Goal: Communication & Community: Answer question/provide support

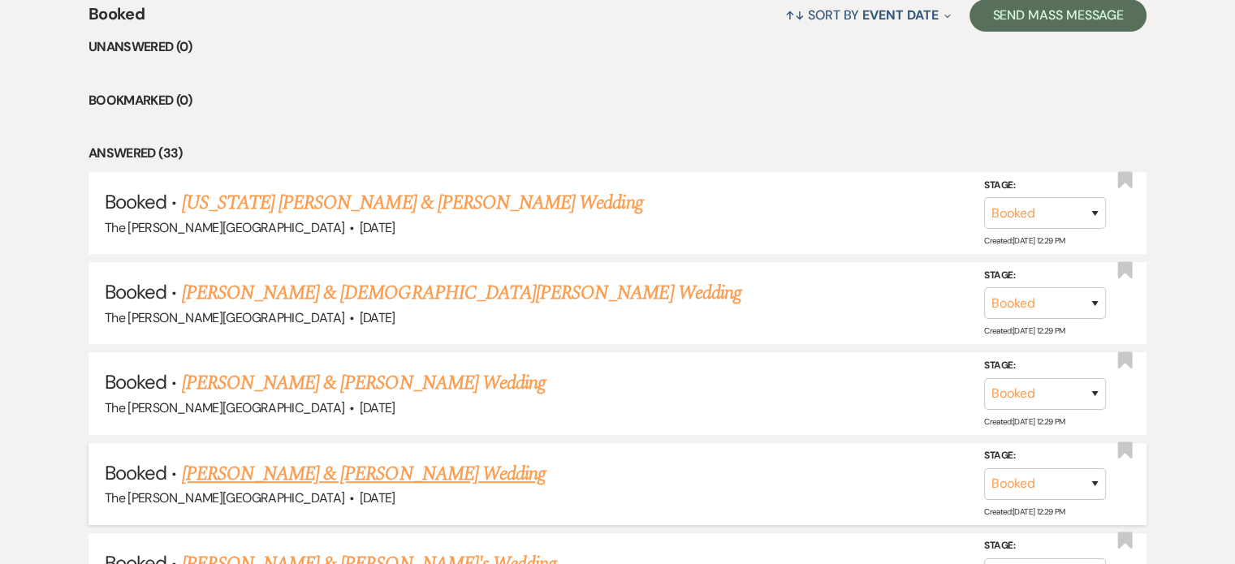
click at [361, 460] on link "[PERSON_NAME] & [PERSON_NAME] Wedding" at bounding box center [364, 474] width 364 height 29
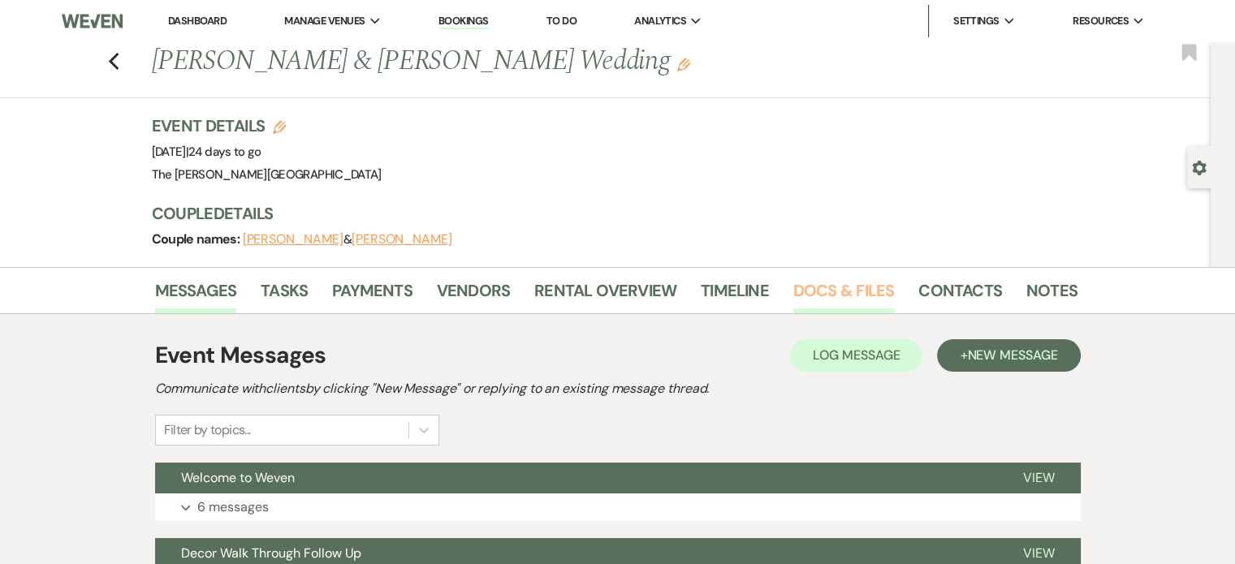
click at [839, 303] on link "Docs & Files" at bounding box center [843, 296] width 101 height 36
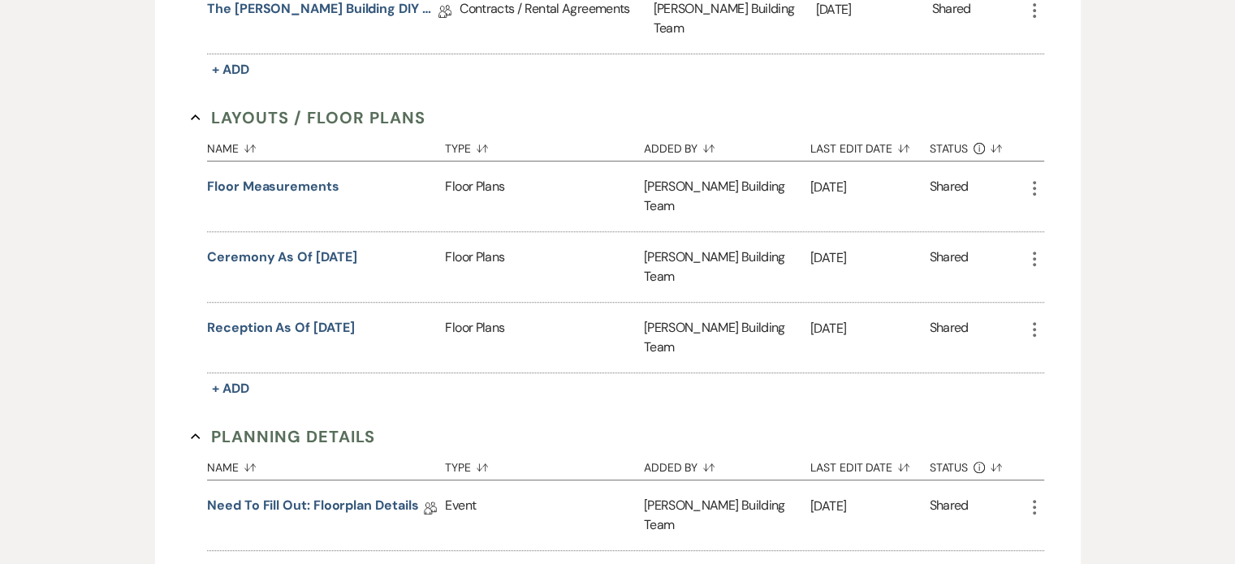
scroll to position [633, 0]
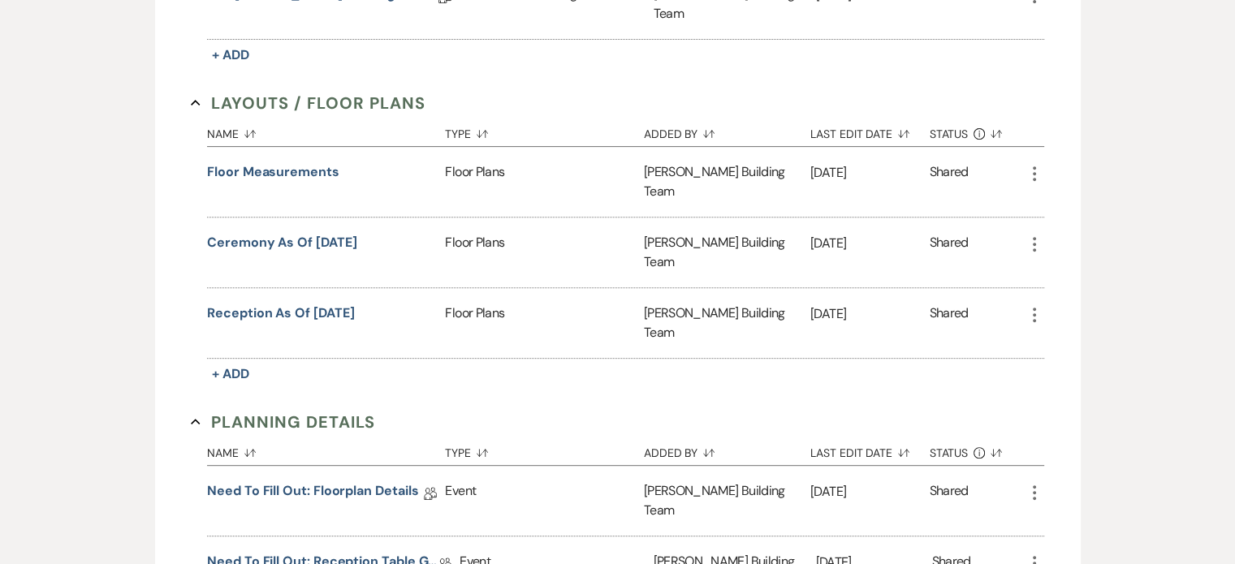
click at [1036, 305] on icon "More" at bounding box center [1034, 314] width 19 height 19
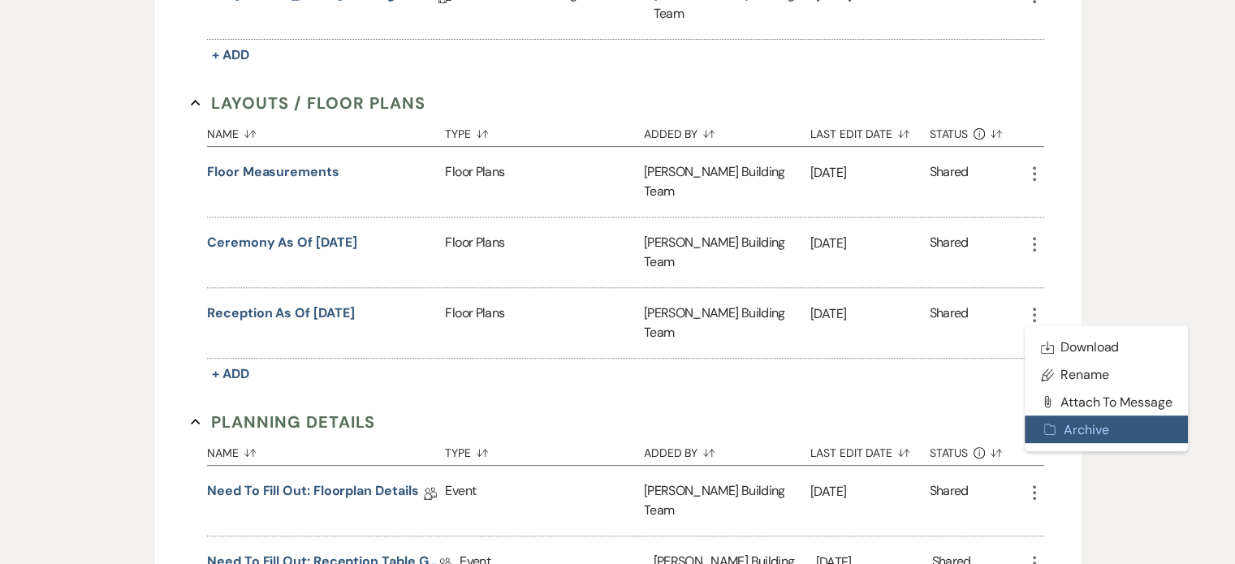
click at [1078, 416] on button "Archive Archive" at bounding box center [1107, 430] width 164 height 28
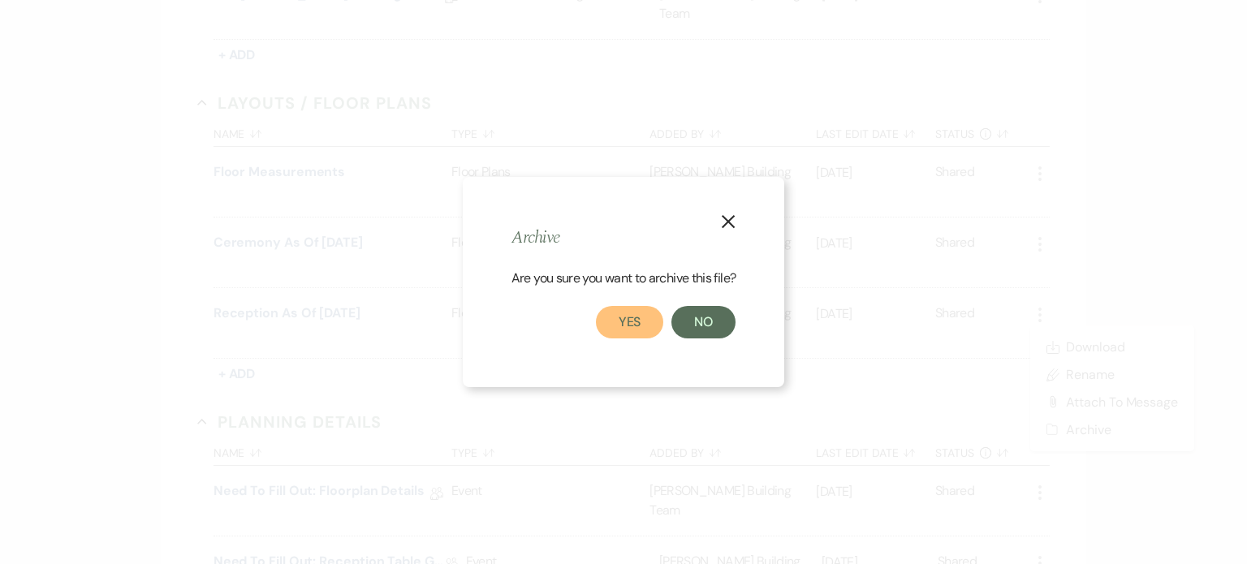
click at [612, 322] on button "Yes" at bounding box center [630, 322] width 68 height 32
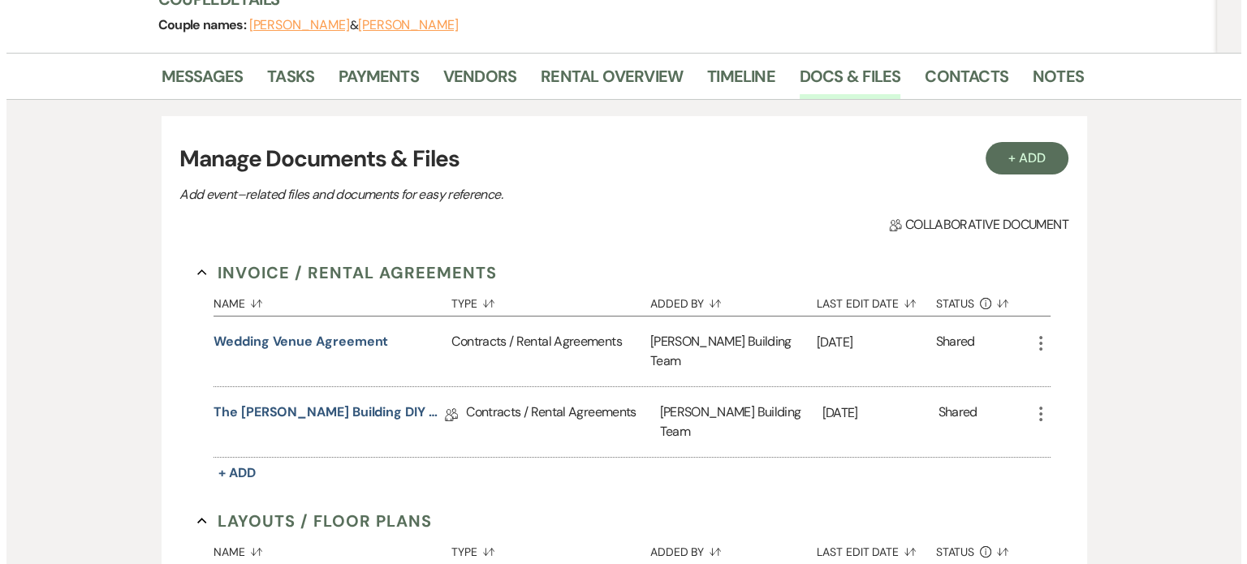
scroll to position [208, 0]
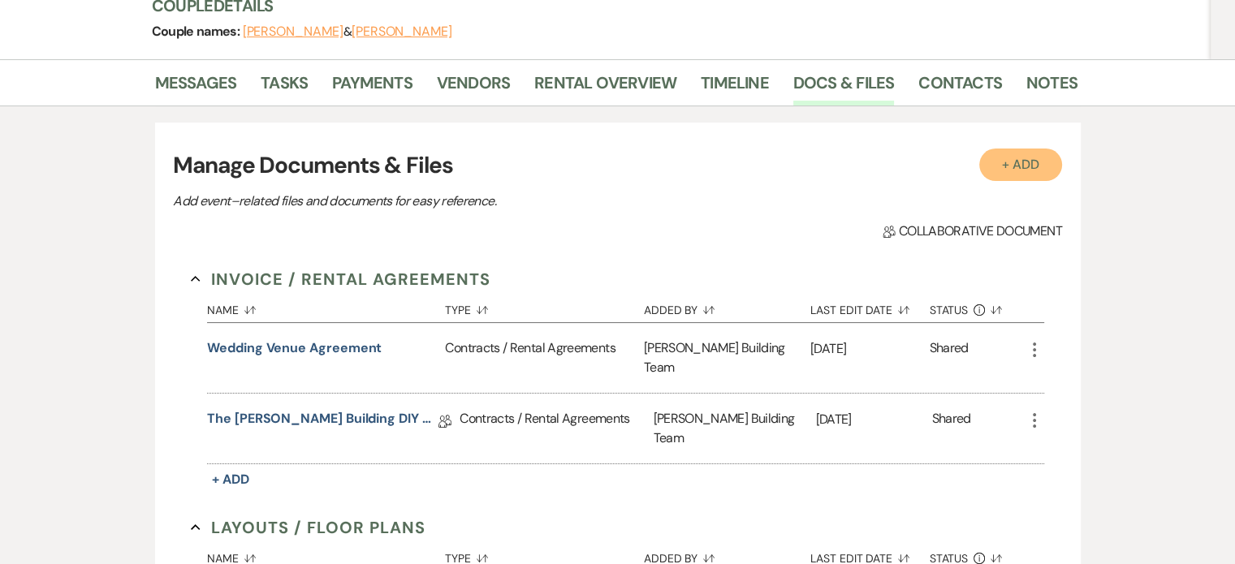
click at [1021, 165] on button "+ Add" at bounding box center [1020, 165] width 83 height 32
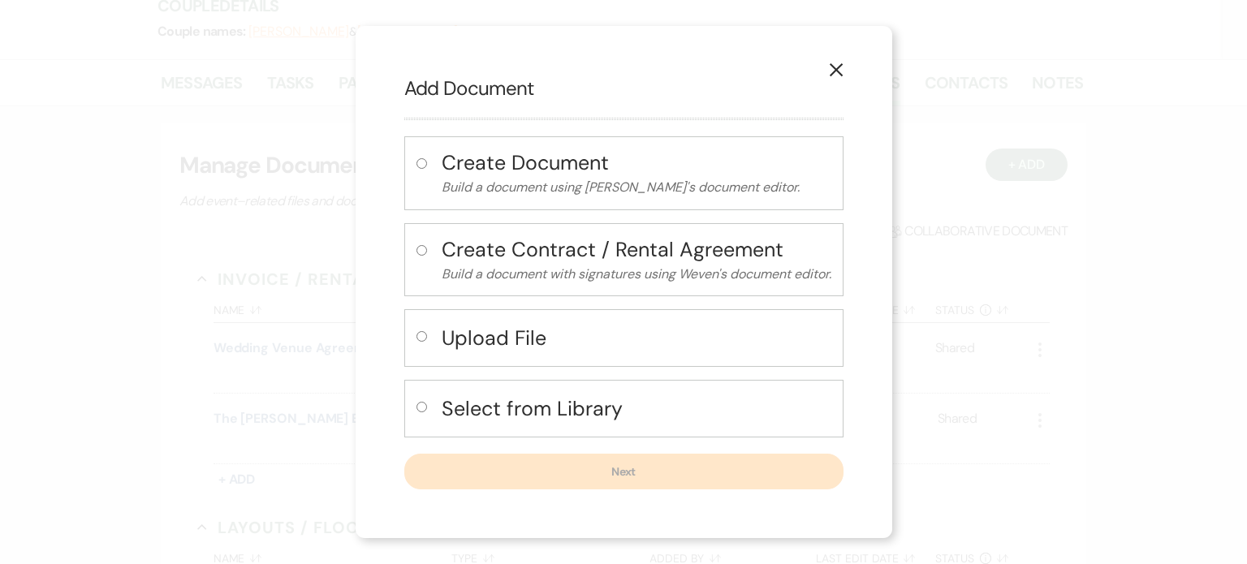
click at [564, 353] on button "Upload File" at bounding box center [637, 338] width 390 height 33
radio input "true"
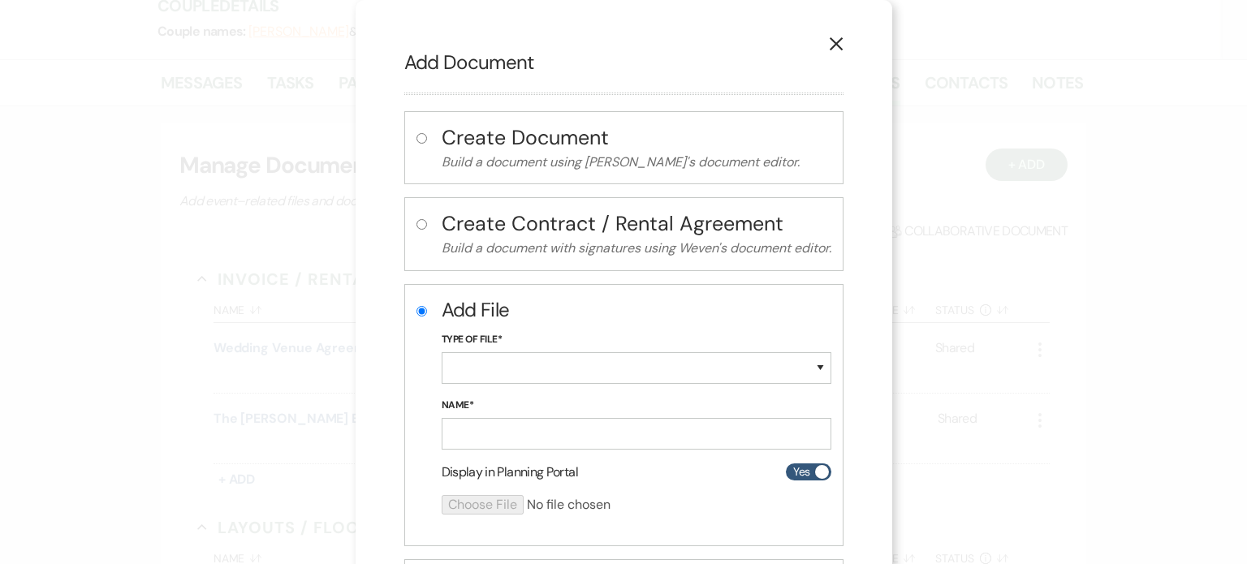
click at [831, 38] on icon "X" at bounding box center [836, 44] width 15 height 15
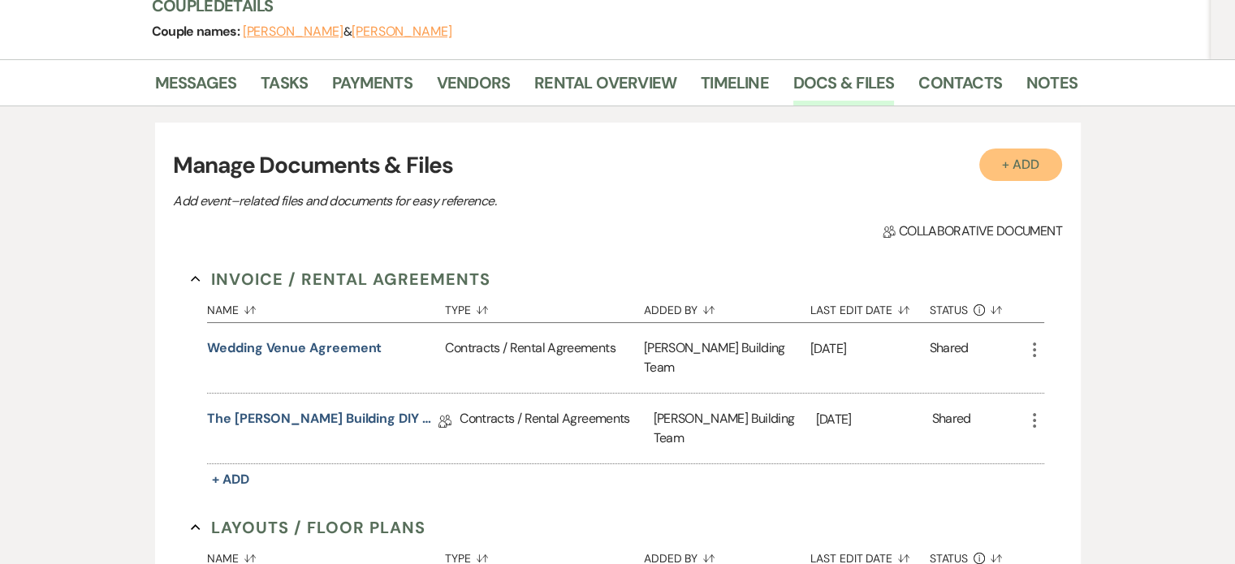
click at [1002, 167] on button "+ Add" at bounding box center [1020, 165] width 83 height 32
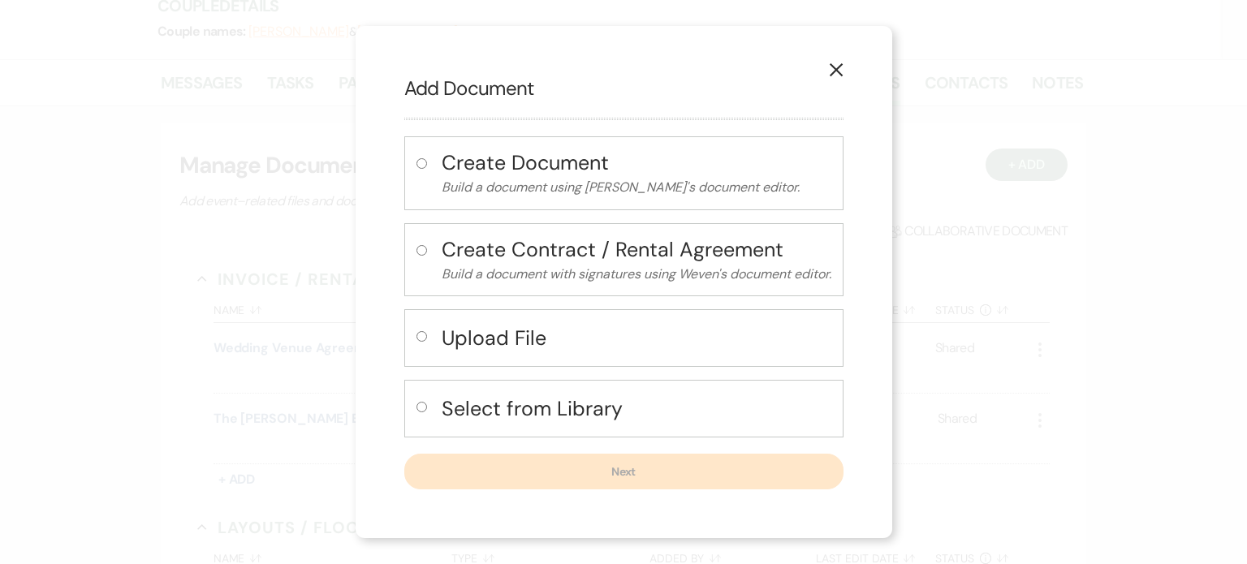
click at [417, 336] on input "radio" at bounding box center [422, 336] width 11 height 11
radio input "true"
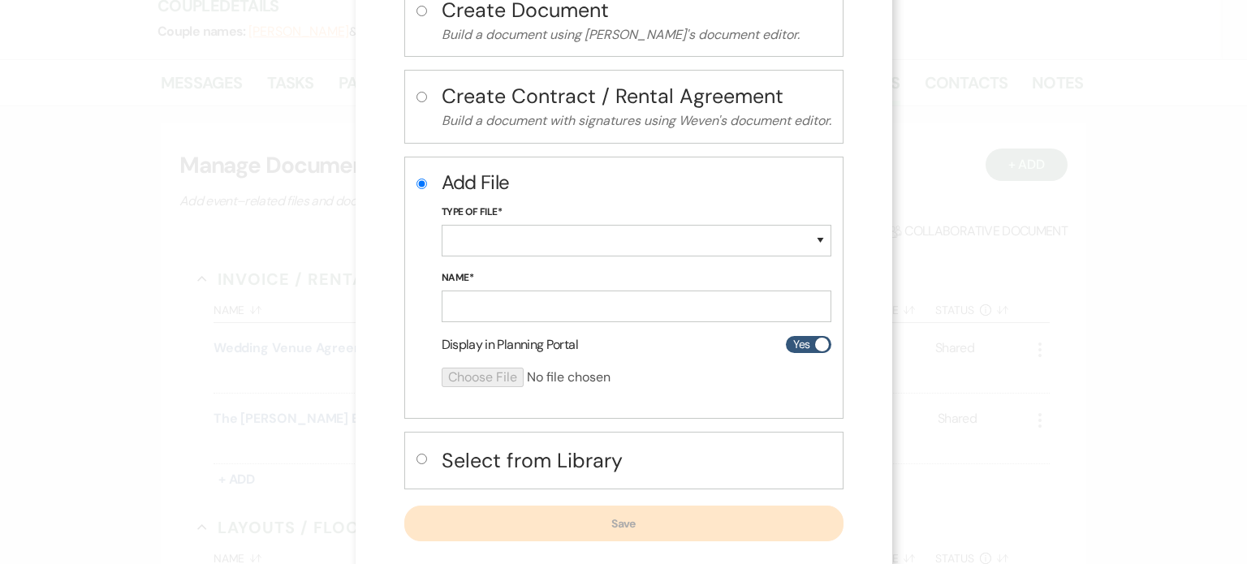
scroll to position [62, 0]
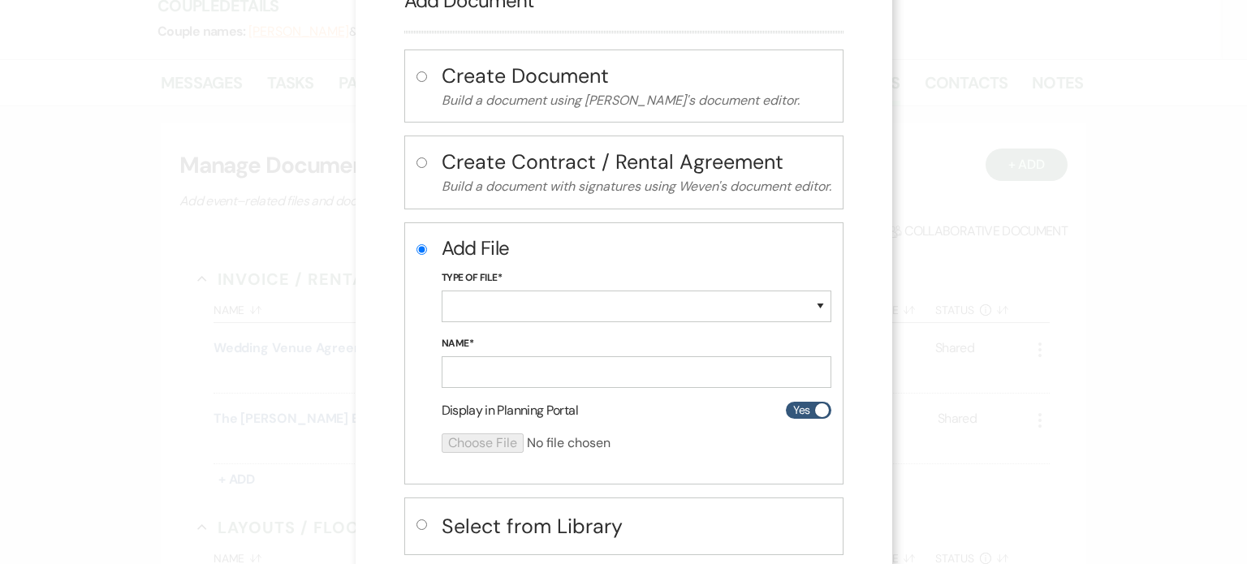
click at [1148, 217] on div "X Add Document Create Document Build a document using Weven's document editor. …" at bounding box center [623, 282] width 1247 height 564
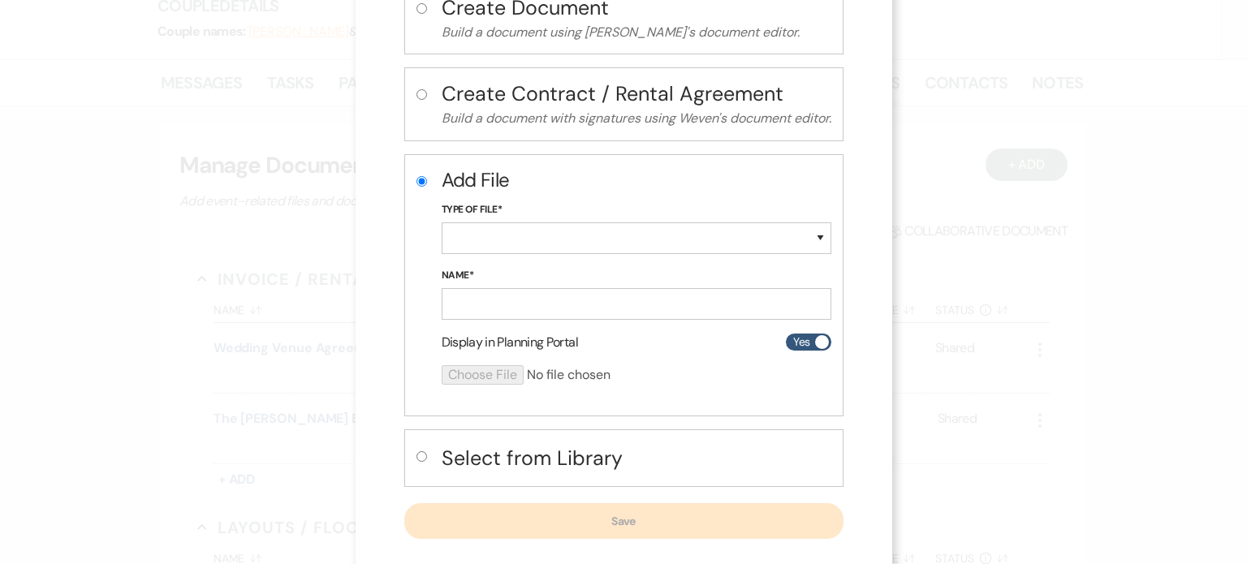
scroll to position [151, 0]
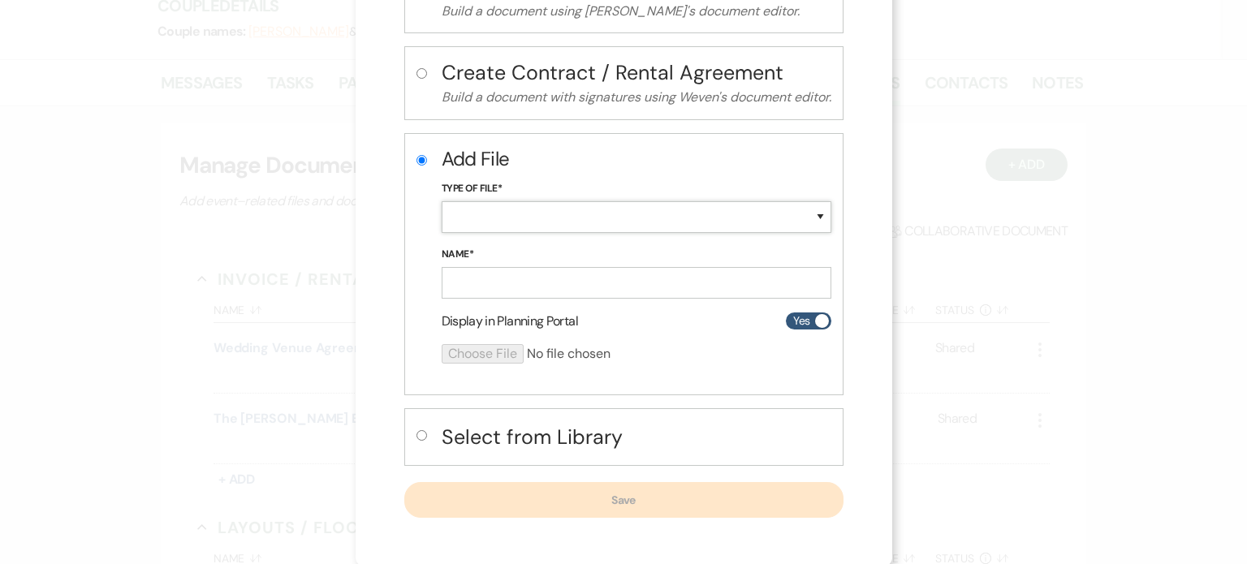
click at [740, 224] on select "Special Event Insurance Vendor Certificate of Insurance Contracts / Rental Agre…" at bounding box center [637, 217] width 390 height 32
select select "24"
click at [442, 201] on select "Special Event Insurance Vendor Certificate of Insurance Contracts / Rental Agre…" at bounding box center [637, 217] width 390 height 32
click at [607, 289] on input "Name*" at bounding box center [637, 283] width 390 height 32
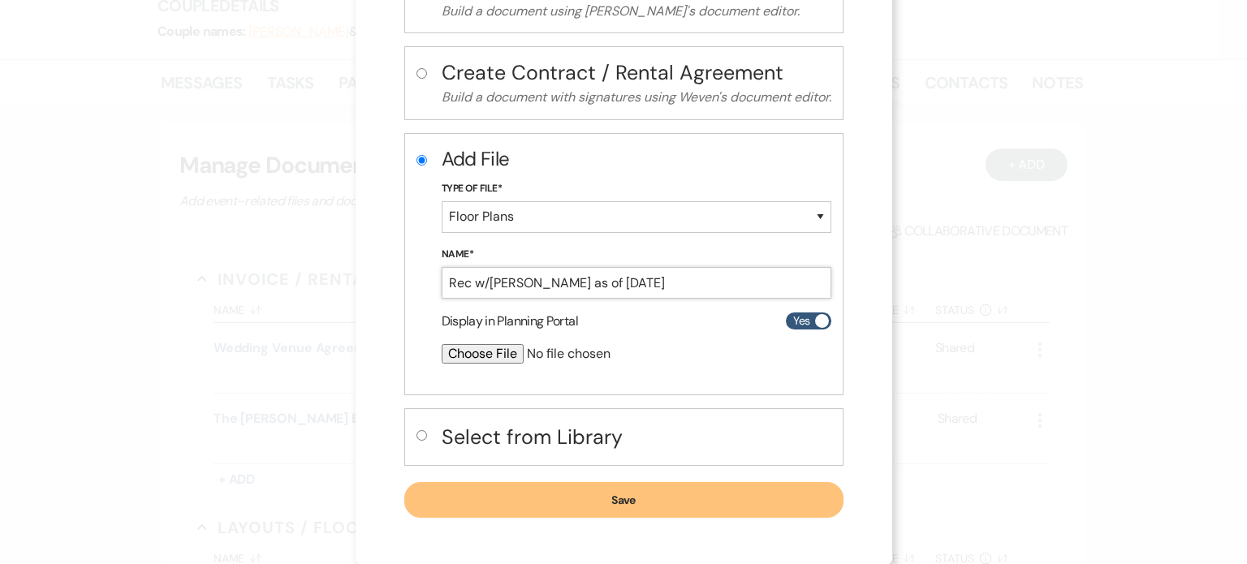
type input "Rec w/[PERSON_NAME] as of [DATE]"
click at [482, 350] on input "file" at bounding box center [594, 353] width 304 height 19
type input "C:\fakepath\Rec_ [PERSON_NAME].pdf"
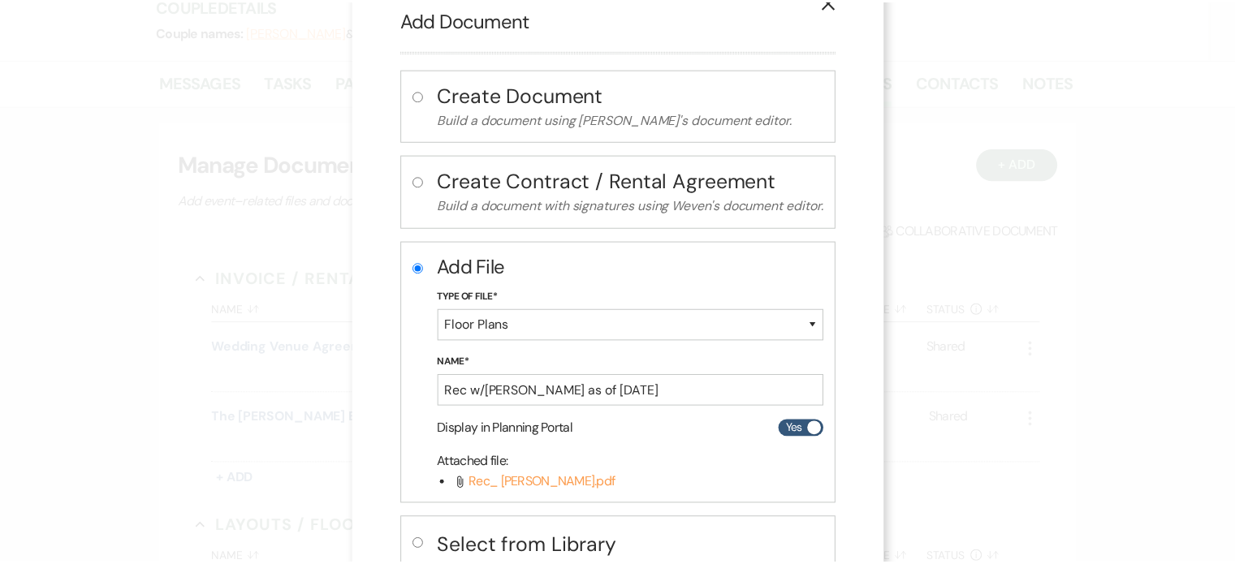
scroll to position [0, 0]
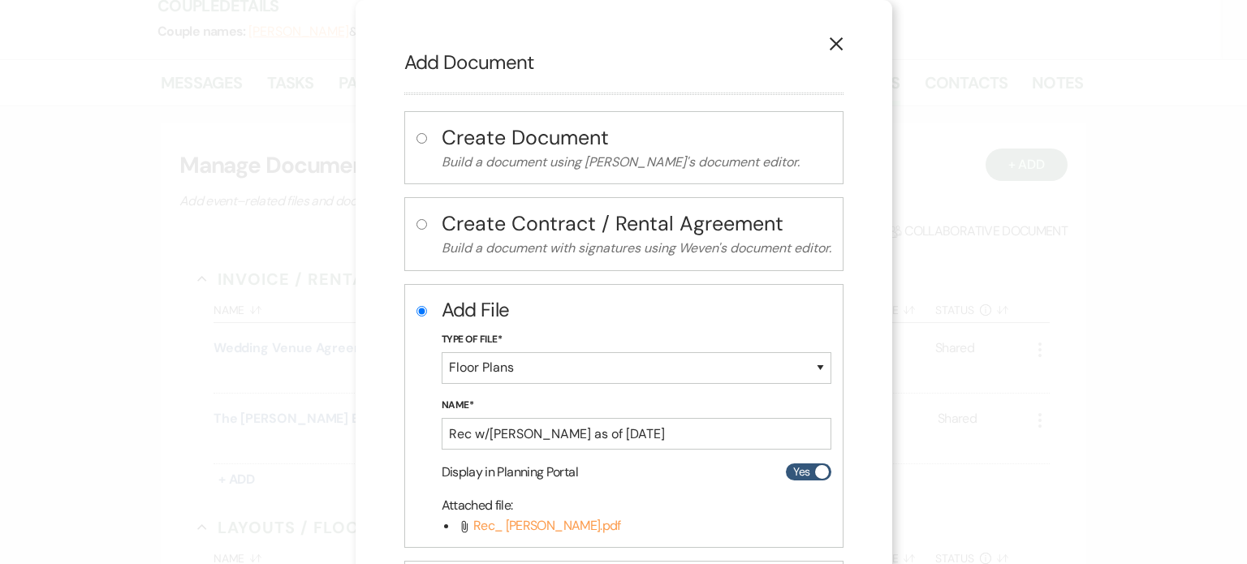
click at [832, 41] on icon "X" at bounding box center [836, 44] width 15 height 15
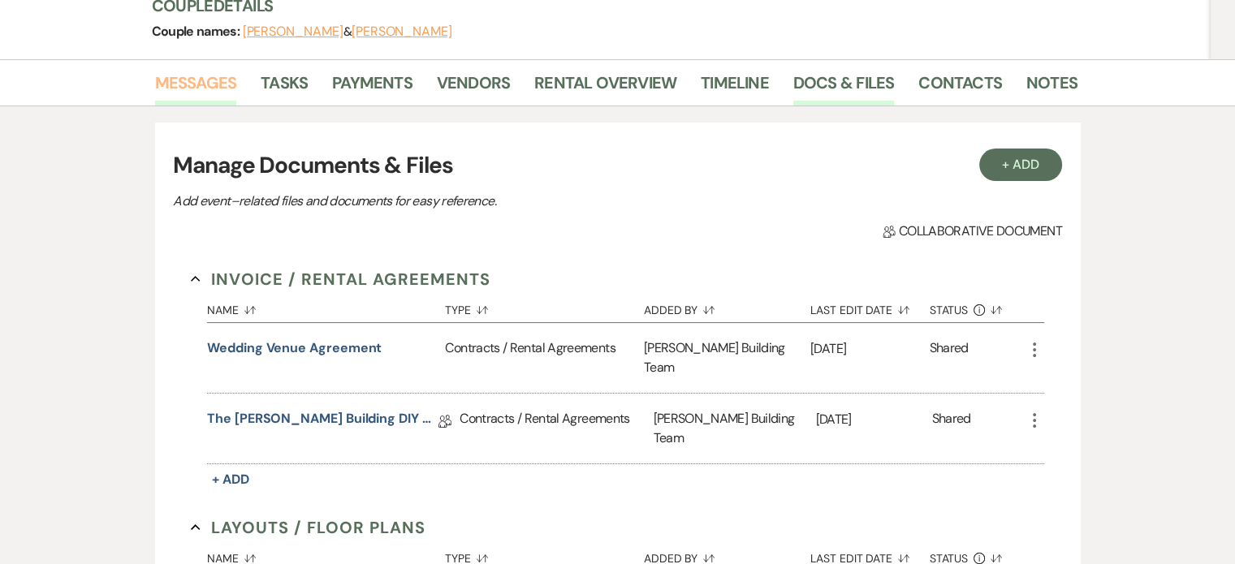
click at [201, 74] on link "Messages" at bounding box center [196, 88] width 82 height 36
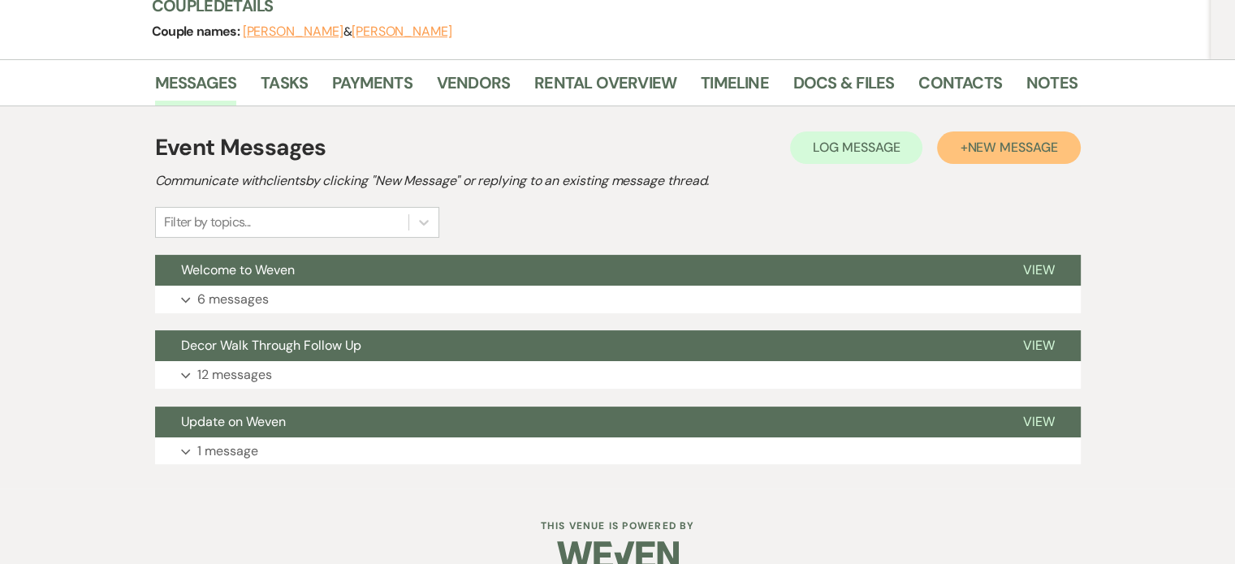
click at [1001, 153] on span "New Message" at bounding box center [1012, 147] width 90 height 17
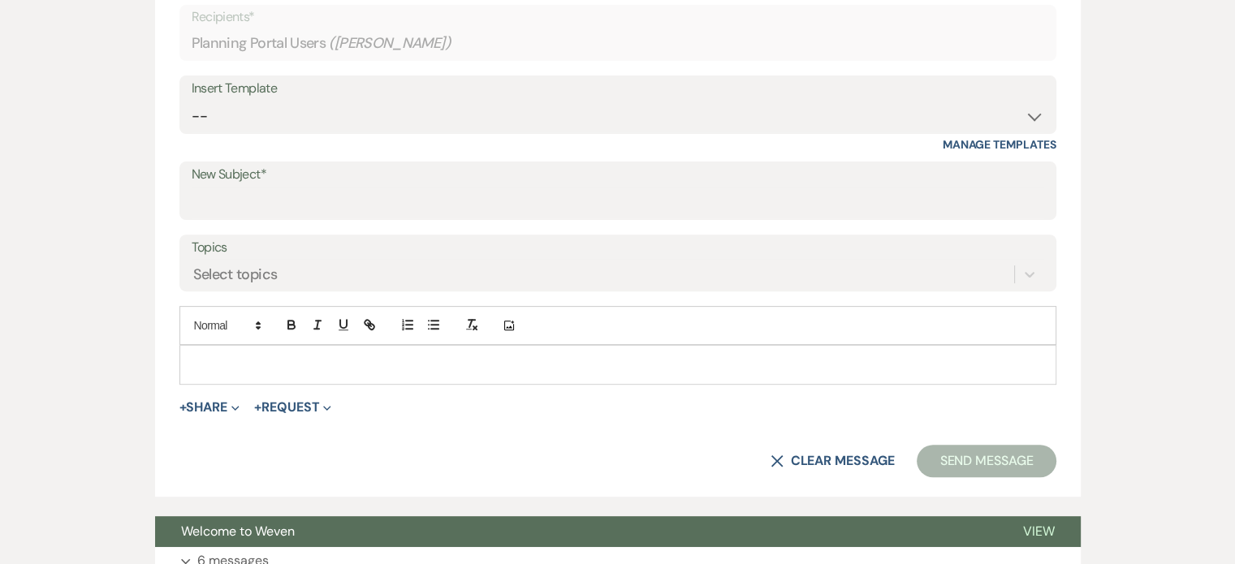
scroll to position [586, 0]
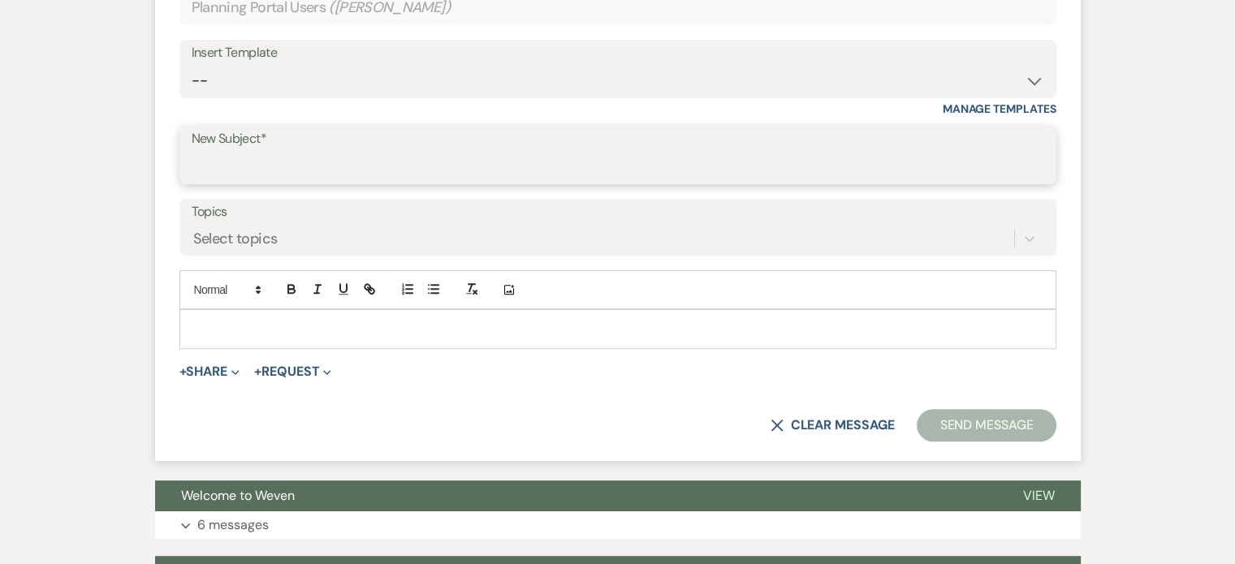
click at [961, 158] on input "New Subject*" at bounding box center [618, 167] width 853 height 32
type input "Updated floorplan"
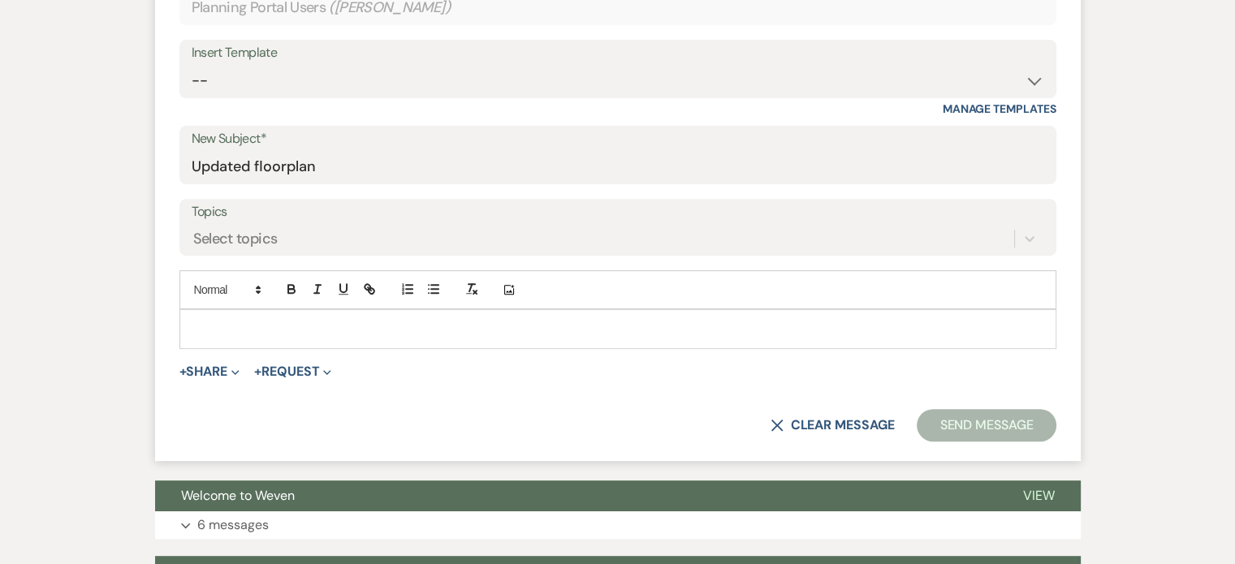
click at [871, 321] on p at bounding box center [617, 329] width 851 height 18
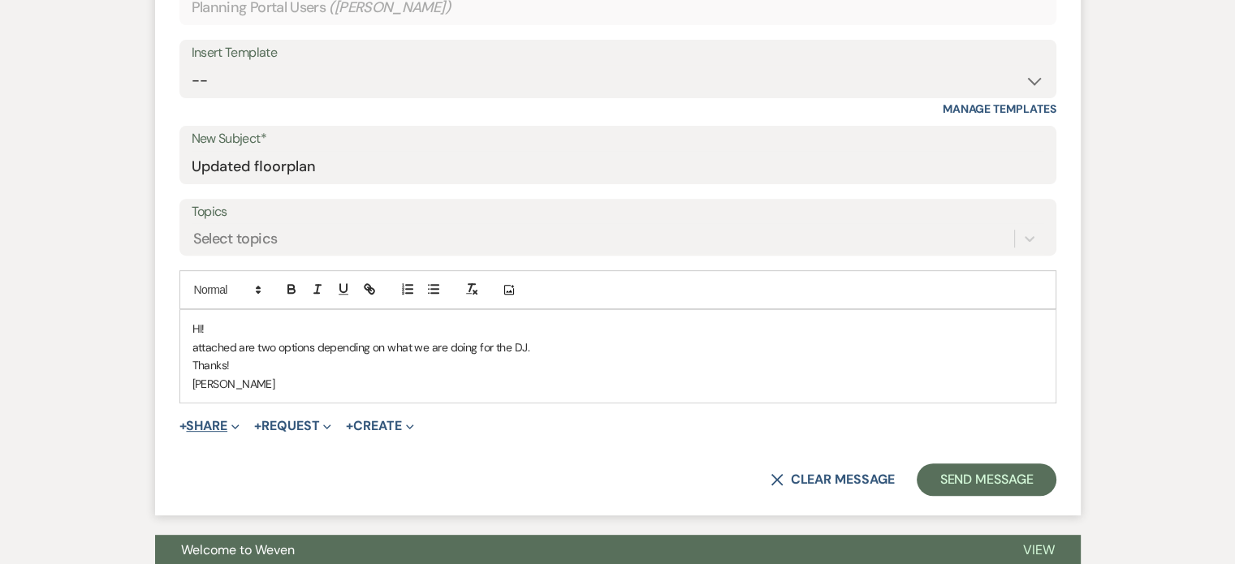
click at [231, 423] on span "Expand" at bounding box center [233, 425] width 12 height 17
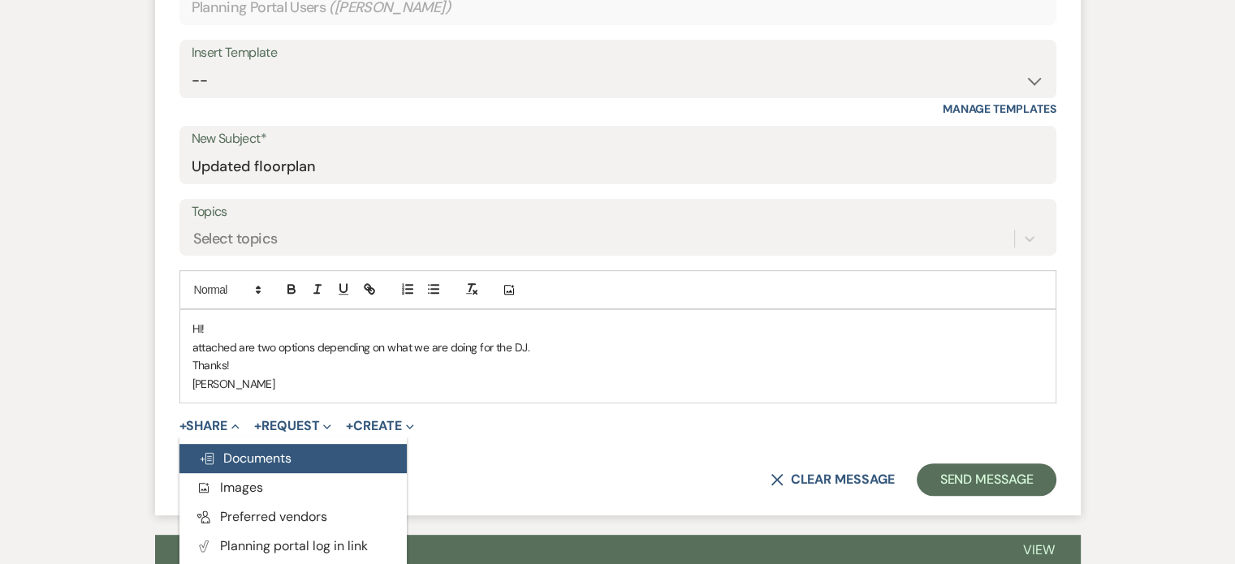
click at [248, 461] on span "Doc Upload Documents" at bounding box center [245, 458] width 93 height 17
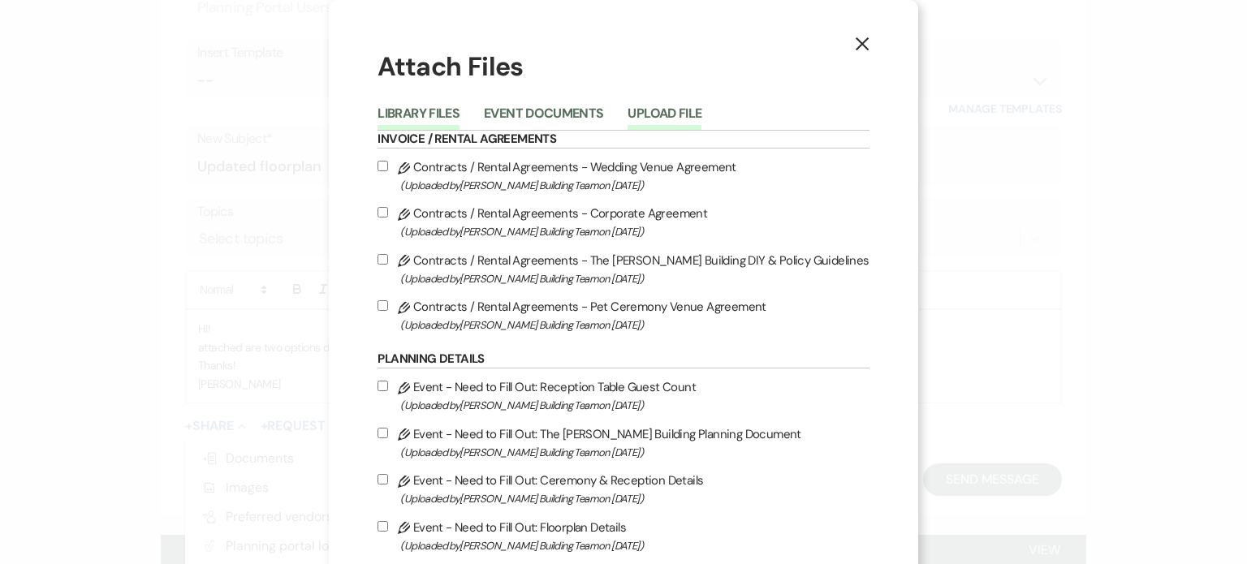
click at [683, 119] on button "Upload File" at bounding box center [665, 118] width 74 height 23
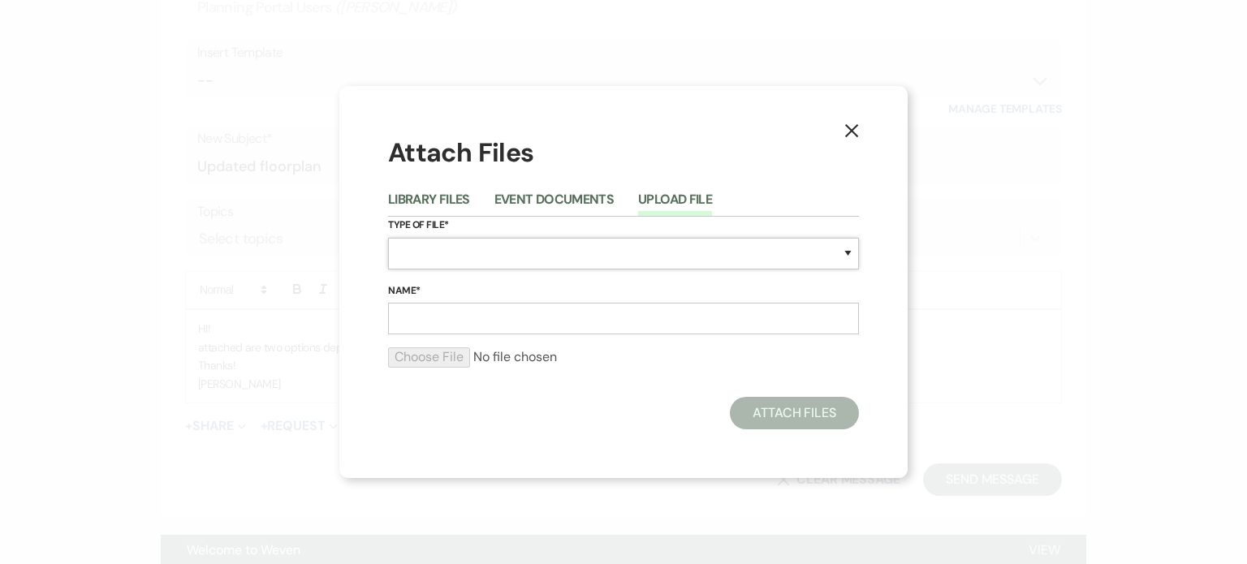
click at [620, 257] on select "Special Event Insurance Vendor Certificate of Insurance Contracts / Rental Agre…" at bounding box center [623, 254] width 471 height 32
select select "24"
click at [388, 238] on select "Special Event Insurance Vendor Certificate of Insurance Contracts / Rental Agre…" at bounding box center [623, 254] width 471 height 32
click at [568, 318] on input "Name*" at bounding box center [623, 319] width 471 height 32
type input "F"
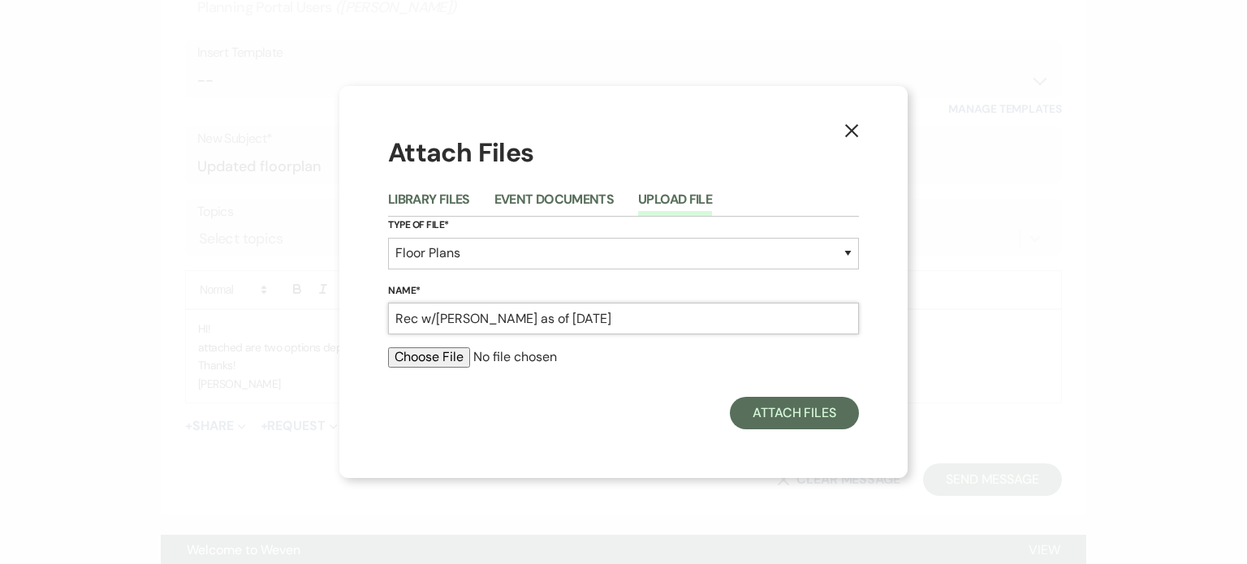
type input "Rec w/[PERSON_NAME] as of [DATE]"
click at [429, 360] on input "file" at bounding box center [623, 357] width 471 height 19
type input "C:\fakepath\Rec_ [PERSON_NAME].pdf"
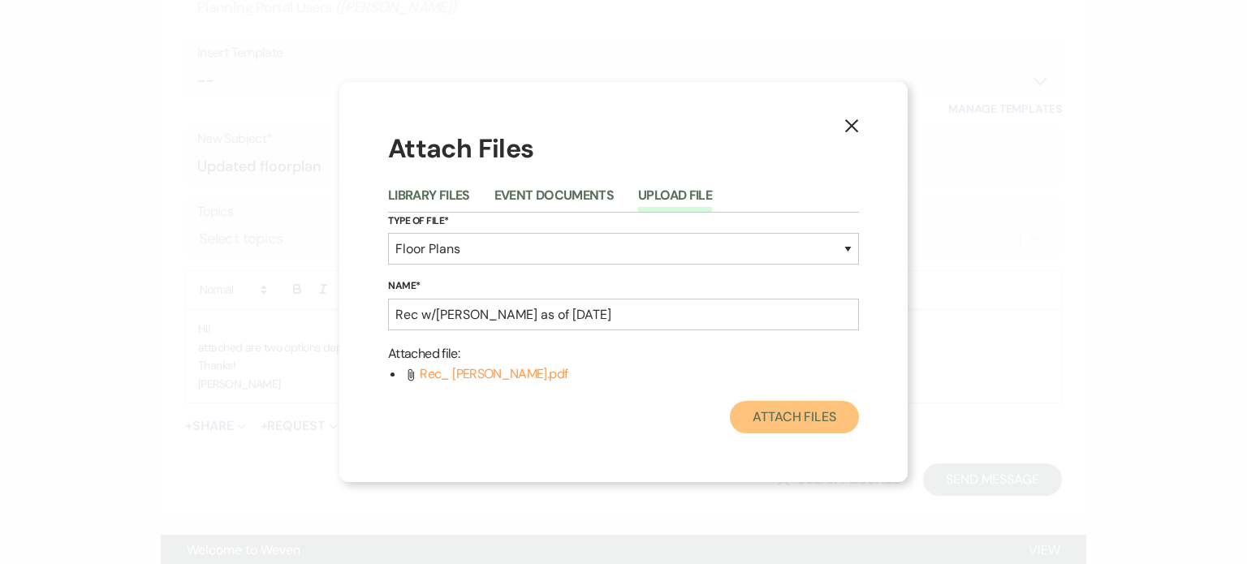
click at [764, 417] on button "Attach Files" at bounding box center [794, 417] width 129 height 32
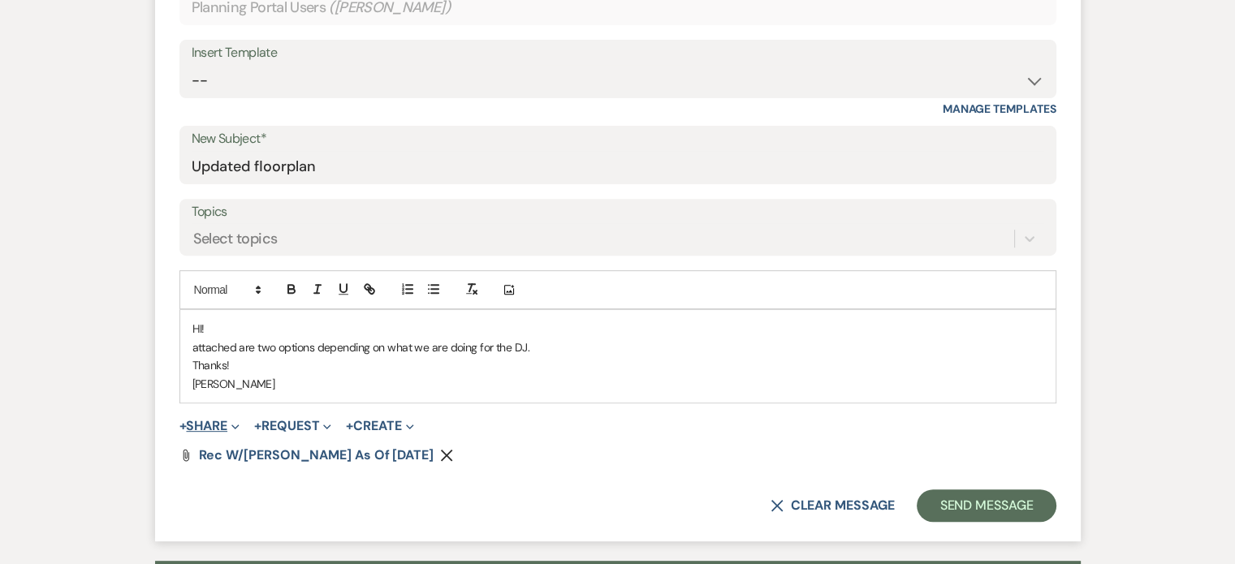
click at [217, 421] on button "+ Share Expand" at bounding box center [209, 426] width 61 height 13
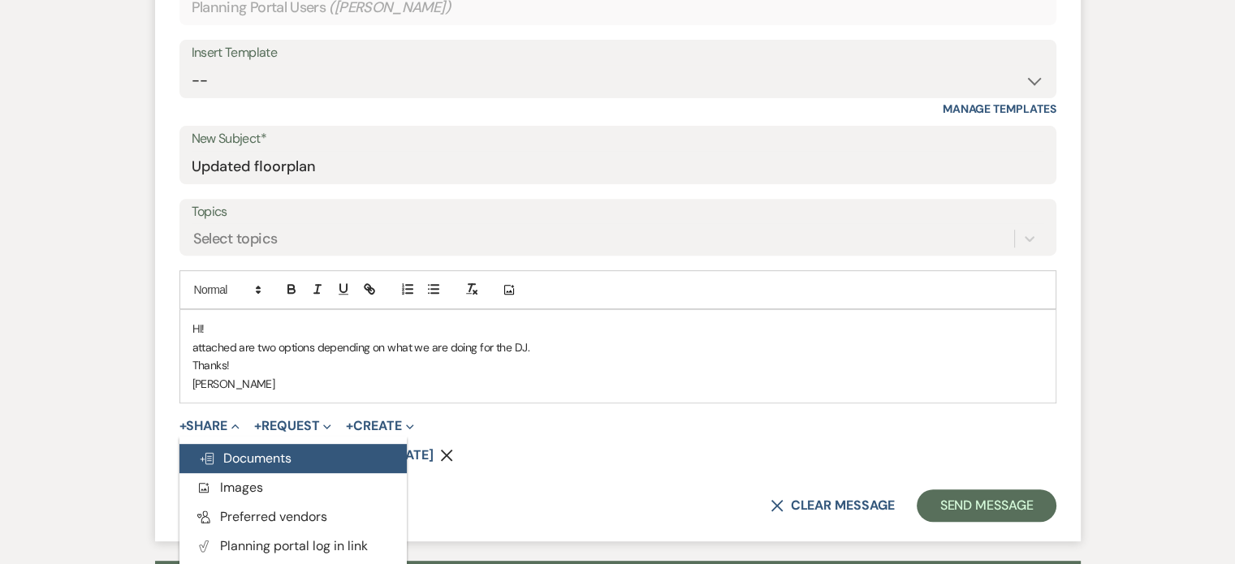
click at [234, 456] on span "Doc Upload Documents" at bounding box center [245, 458] width 93 height 17
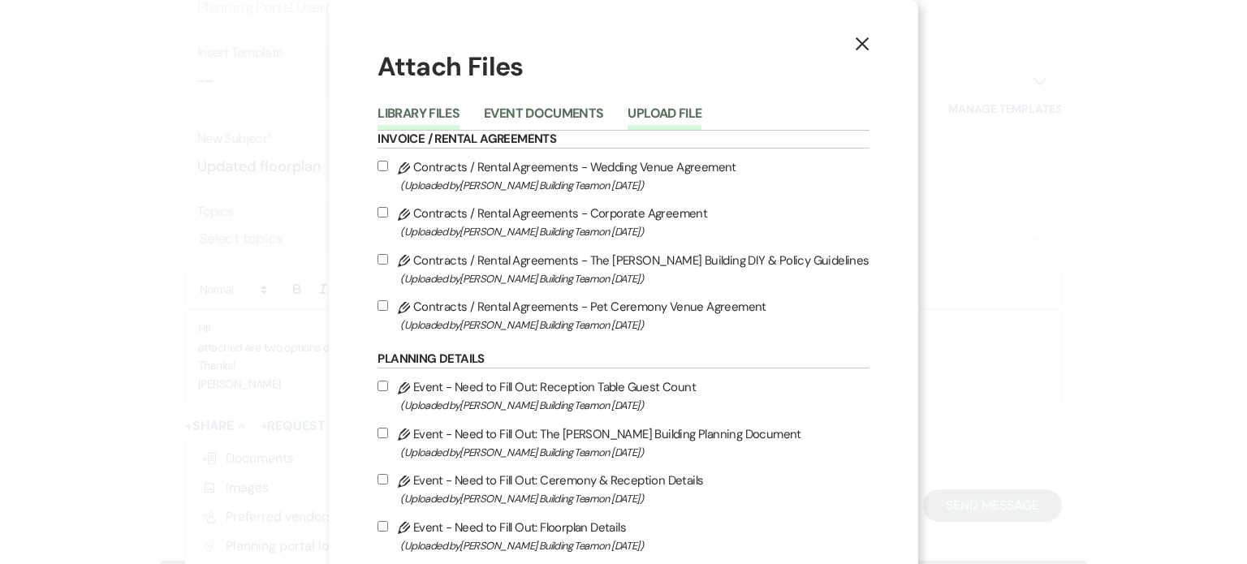
click at [663, 107] on button "Upload File" at bounding box center [665, 118] width 74 height 23
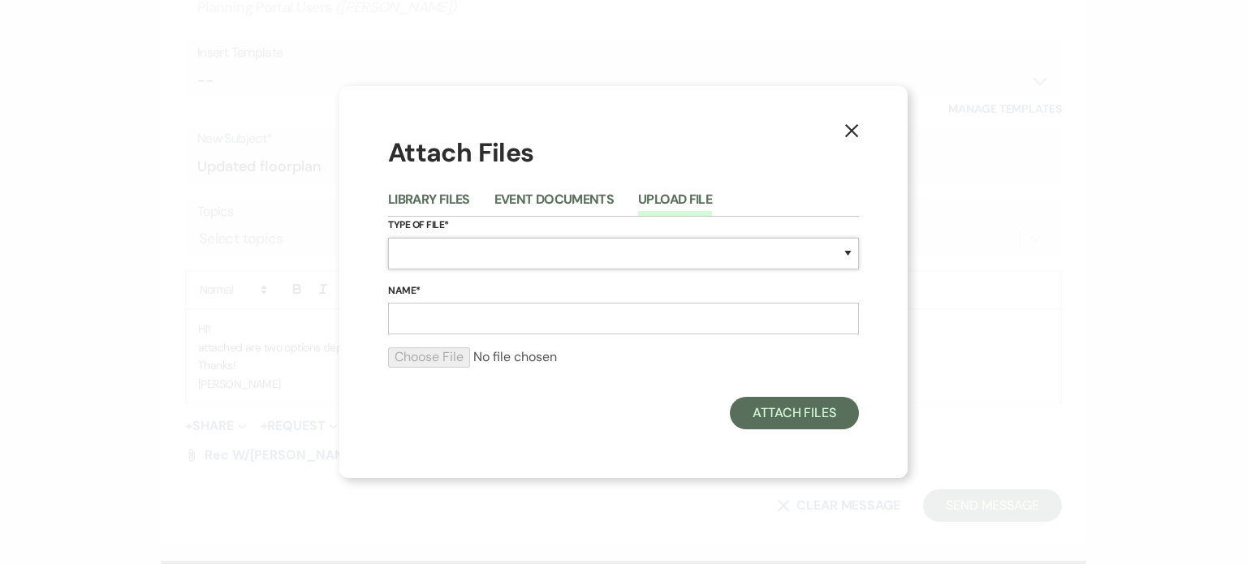
click at [556, 254] on select "Special Event Insurance Vendor Certificate of Insurance Contracts / Rental Agre…" at bounding box center [623, 254] width 471 height 32
select select "24"
click at [388, 238] on select "Special Event Insurance Vendor Certificate of Insurance Contracts / Rental Agre…" at bounding box center [623, 254] width 471 height 32
click at [521, 326] on input "Name*" at bounding box center [623, 319] width 471 height 32
type input "F"
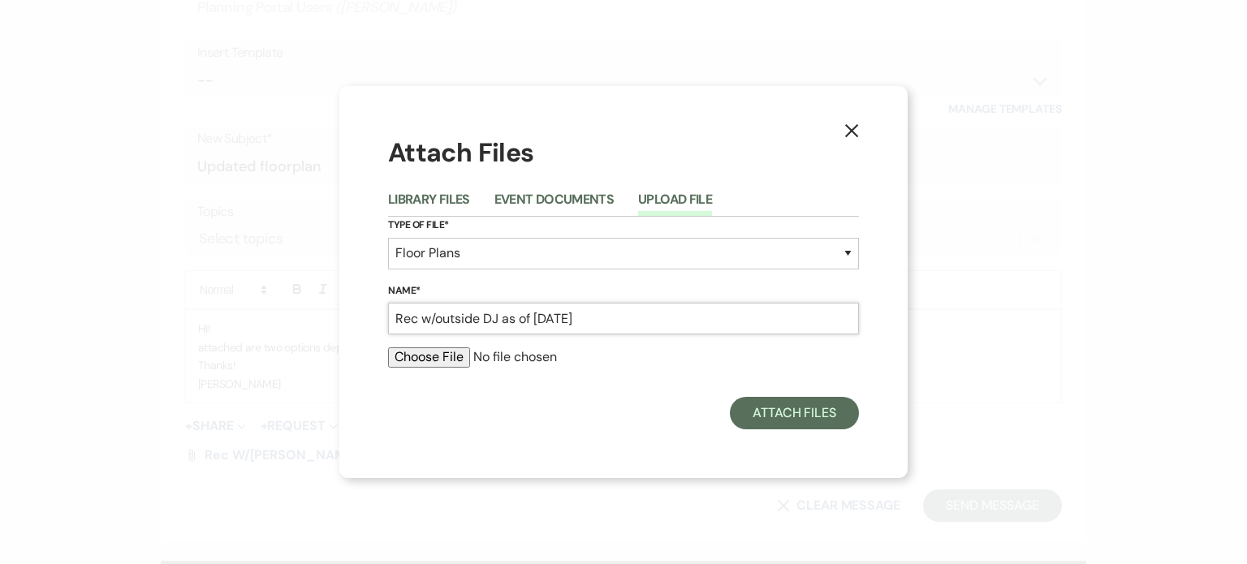
type input "Rec w/outside DJ as of [DATE]"
click at [440, 355] on input "file" at bounding box center [623, 357] width 471 height 19
type input "C:\fakepath\Rec w_Outside DJ.pdf"
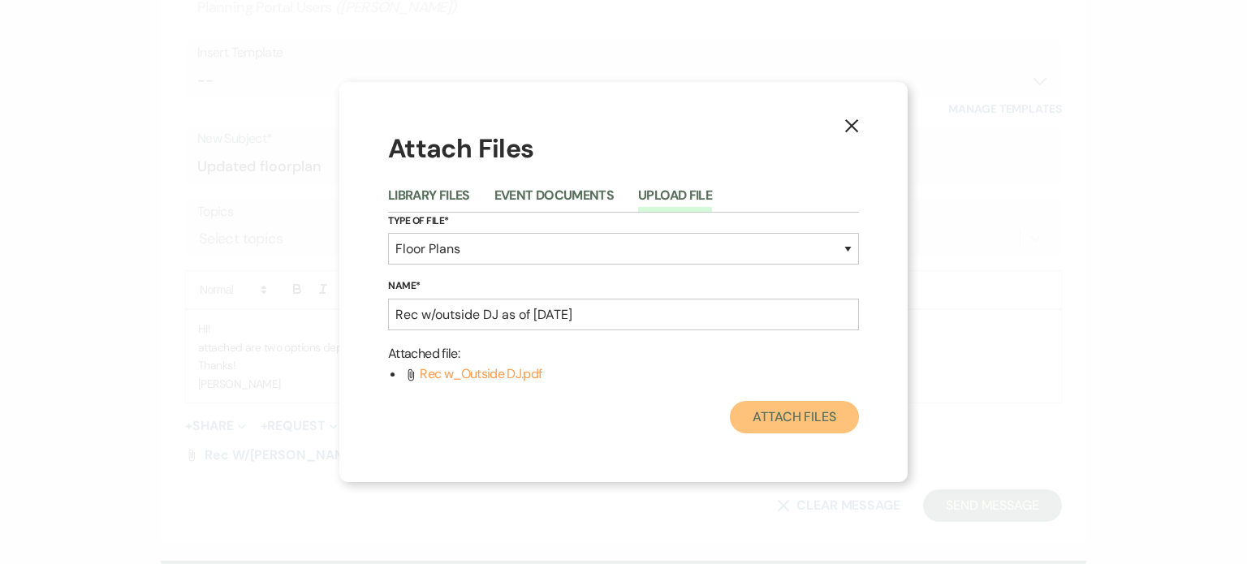
click at [778, 413] on button "Attach Files" at bounding box center [794, 417] width 129 height 32
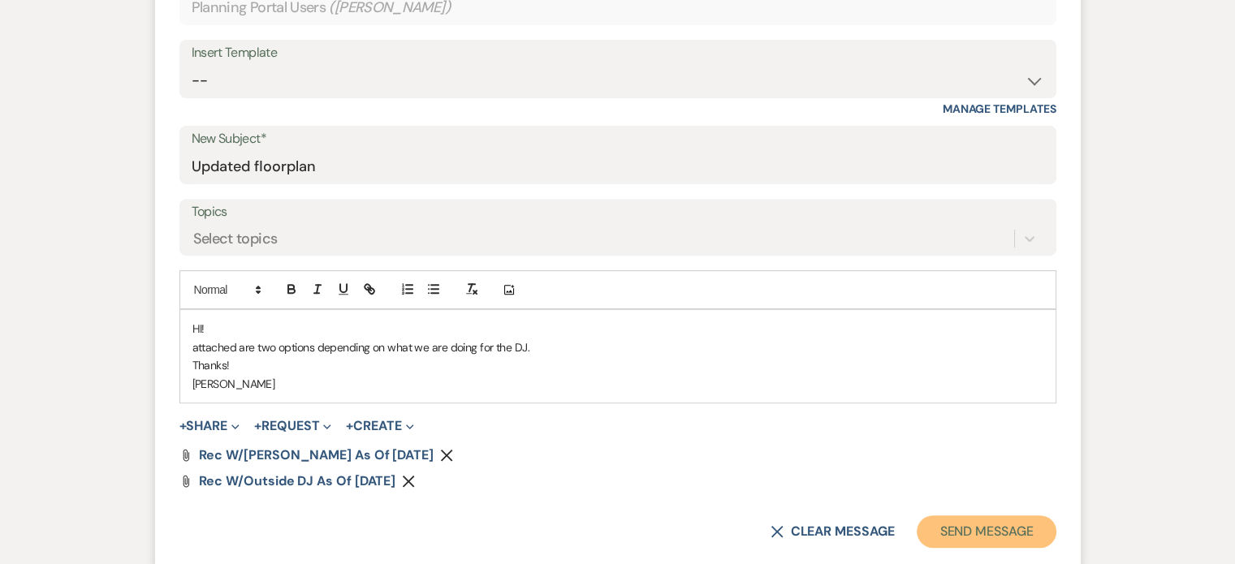
click at [954, 527] on button "Send Message" at bounding box center [986, 532] width 139 height 32
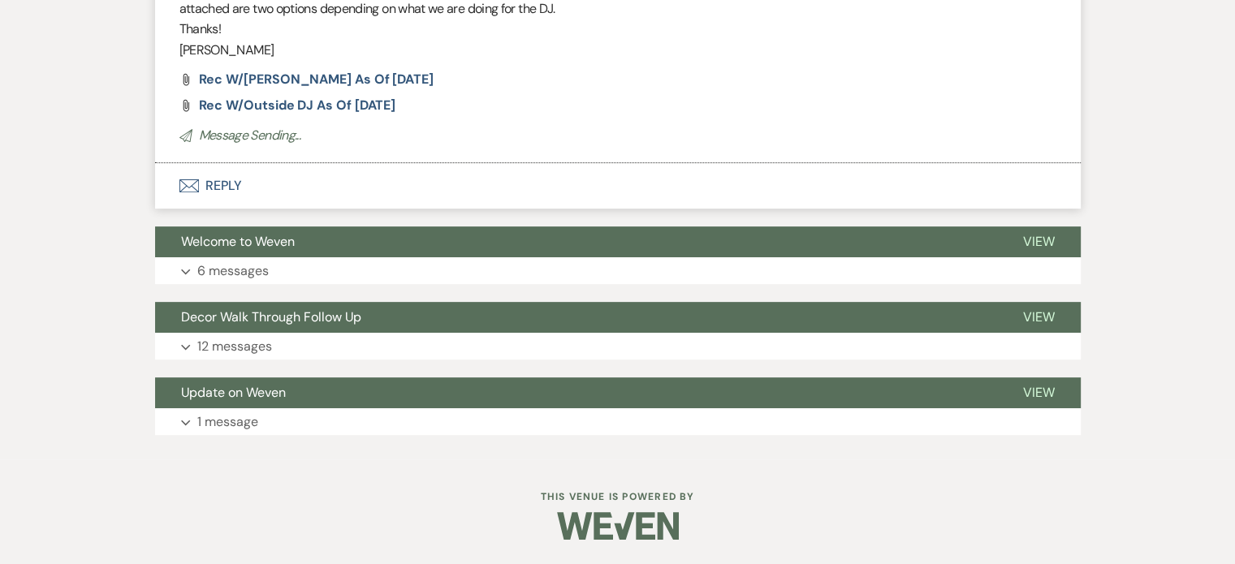
scroll to position [0, 0]
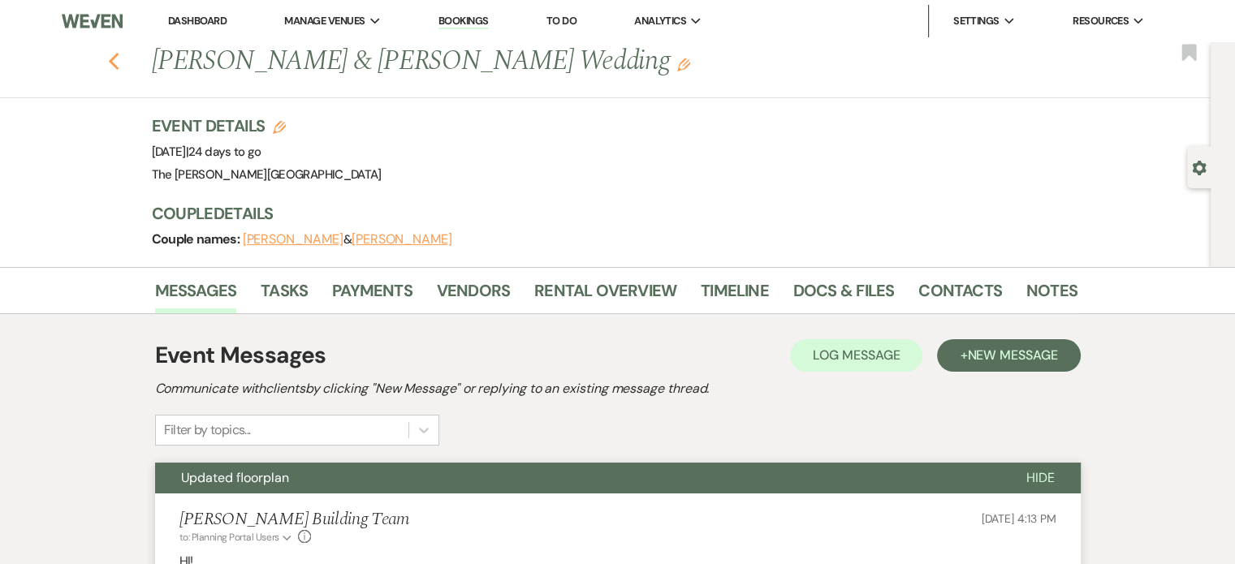
click at [120, 61] on icon "Previous" at bounding box center [114, 61] width 12 height 19
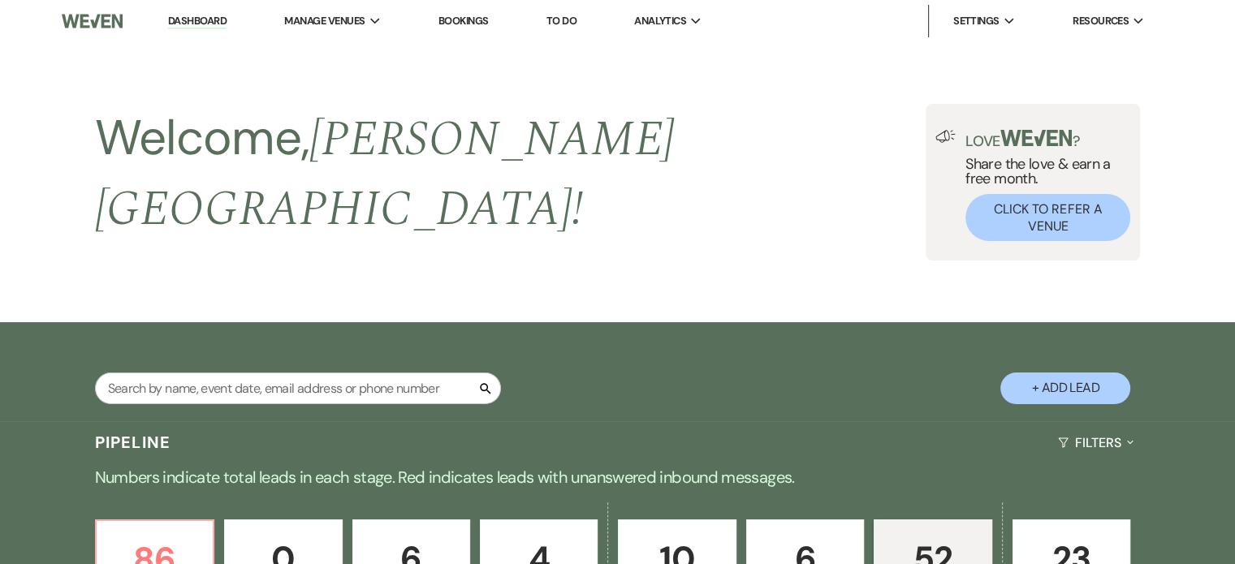
scroll to position [691, 0]
